Goal: Task Accomplishment & Management: Complete application form

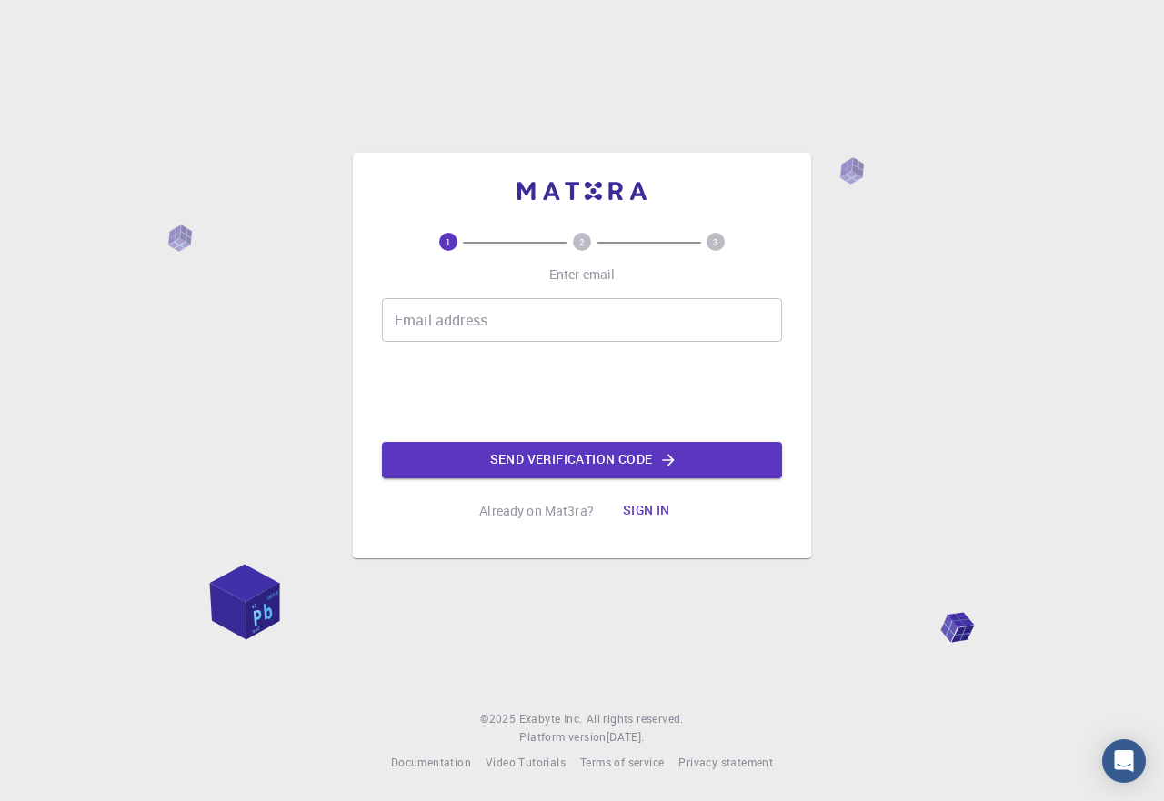
click at [442, 321] on input "Email address" at bounding box center [582, 320] width 400 height 44
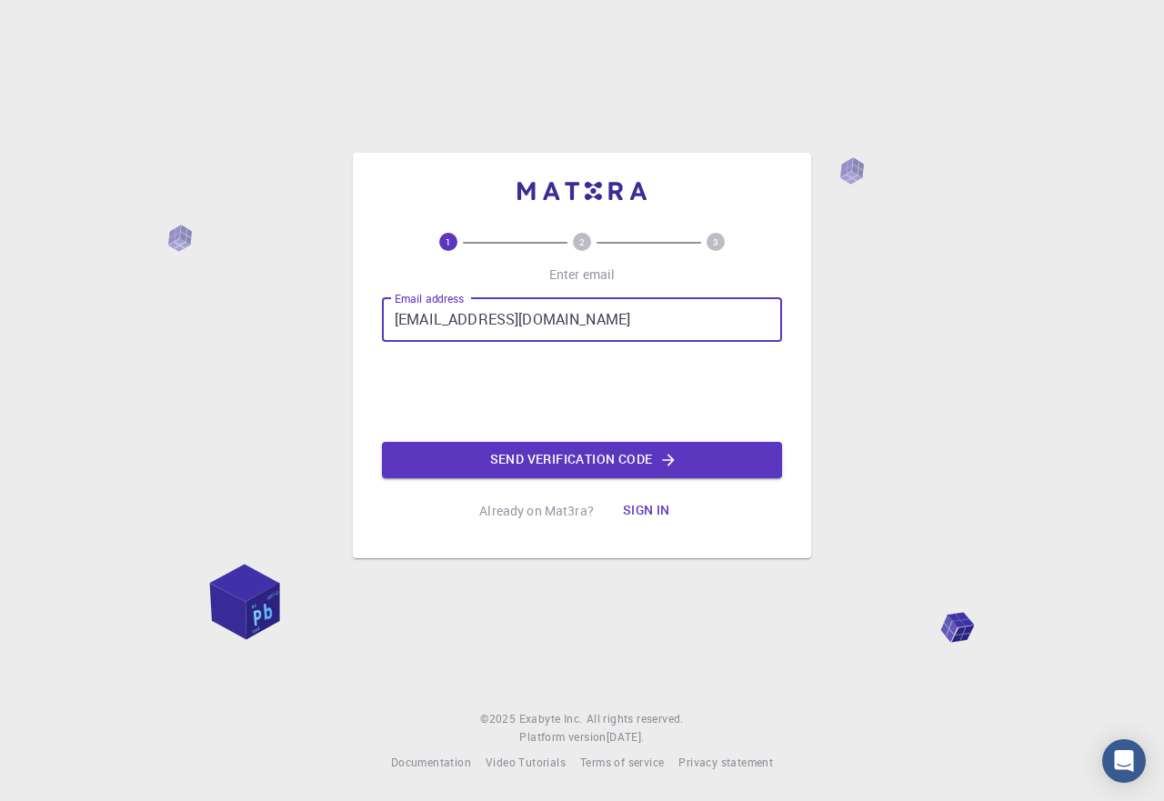
type input "[EMAIL_ADDRESS][DOMAIN_NAME]"
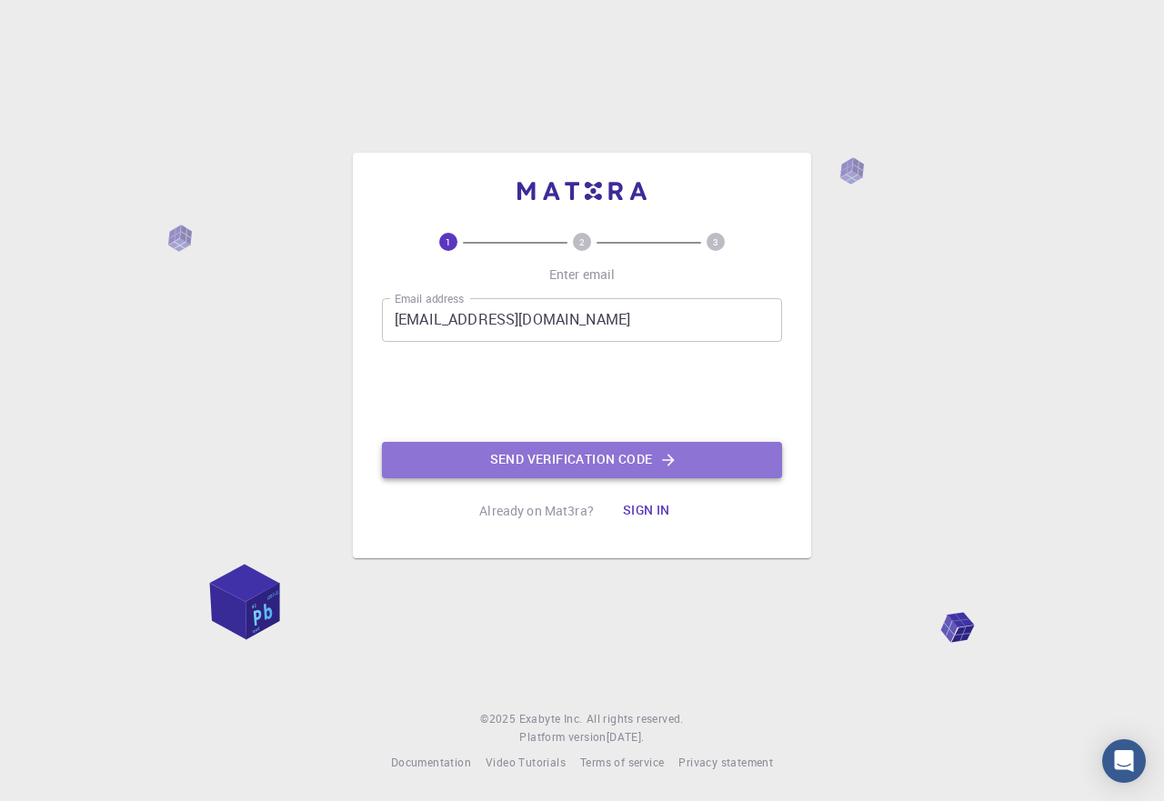
click at [547, 459] on button "Send verification code" at bounding box center [582, 460] width 400 height 36
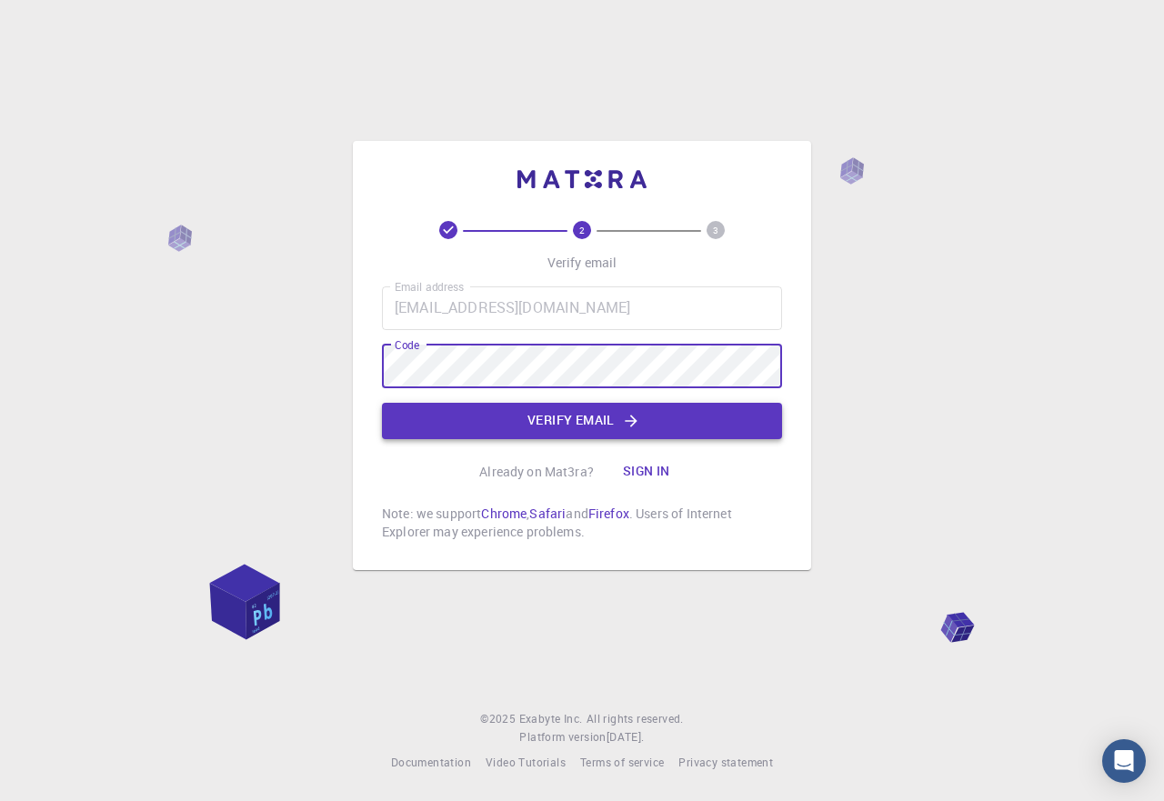
click at [656, 433] on button "Verify email" at bounding box center [582, 421] width 400 height 36
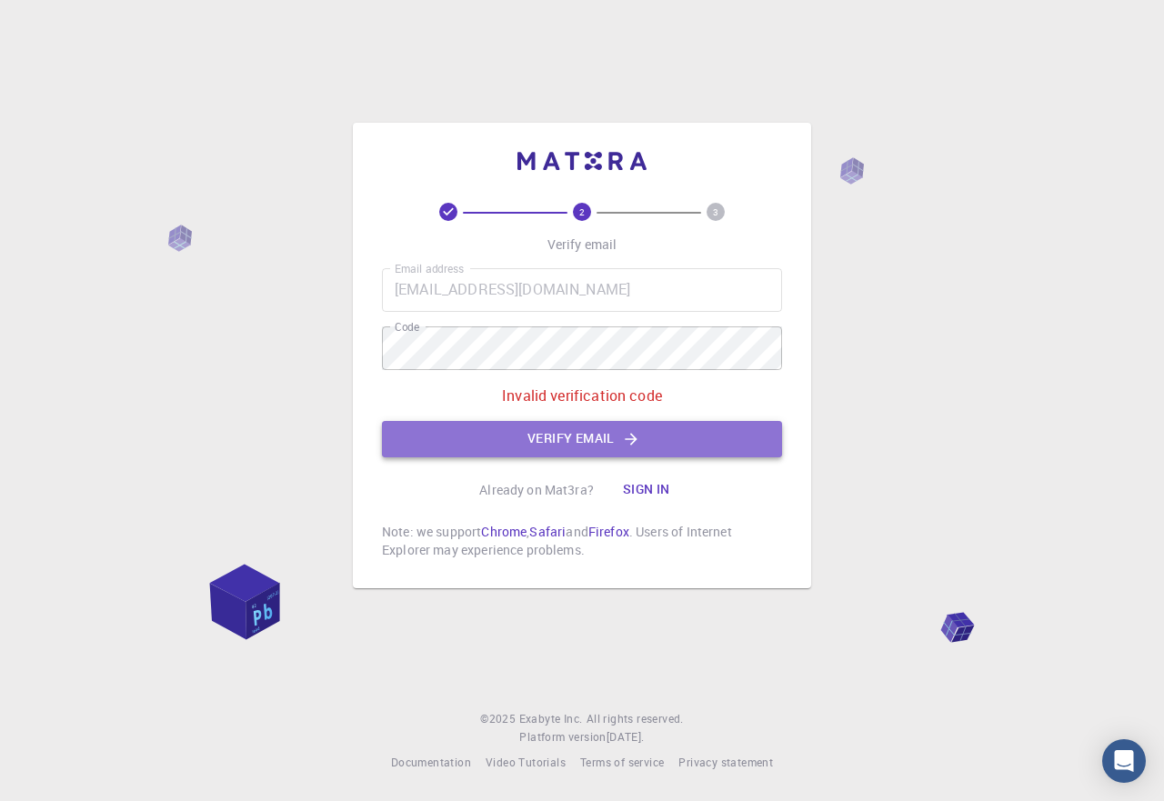
click at [601, 433] on button "Verify email" at bounding box center [582, 439] width 400 height 36
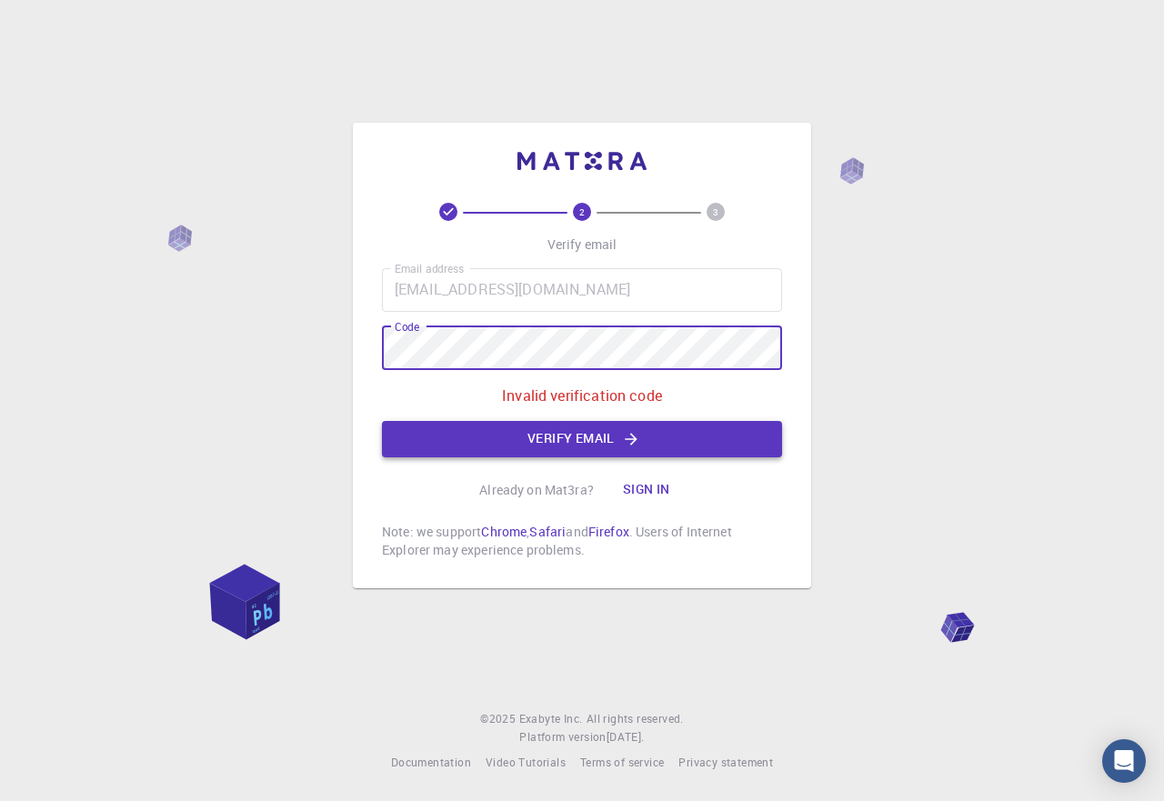
click at [599, 437] on button "Verify email" at bounding box center [582, 439] width 400 height 36
